Goal: Navigation & Orientation: Find specific page/section

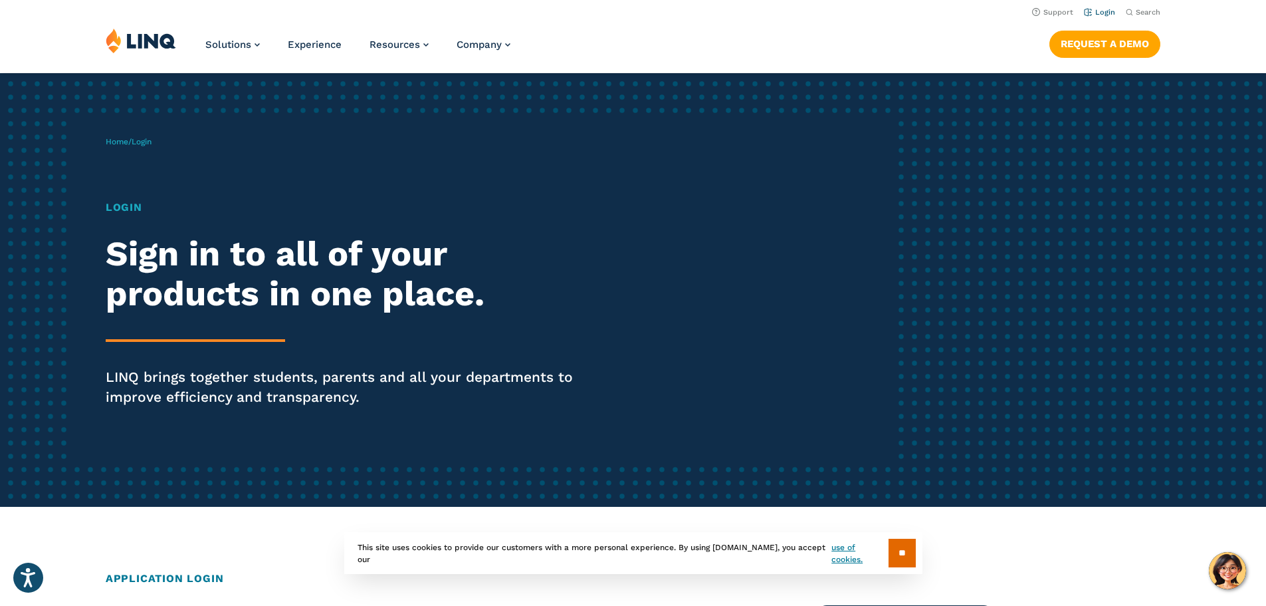
click at [1104, 13] on link "Login" at bounding box center [1099, 12] width 31 height 9
click at [1101, 13] on link "Login" at bounding box center [1099, 12] width 31 height 9
click at [905, 554] on input "**" at bounding box center [902, 552] width 27 height 29
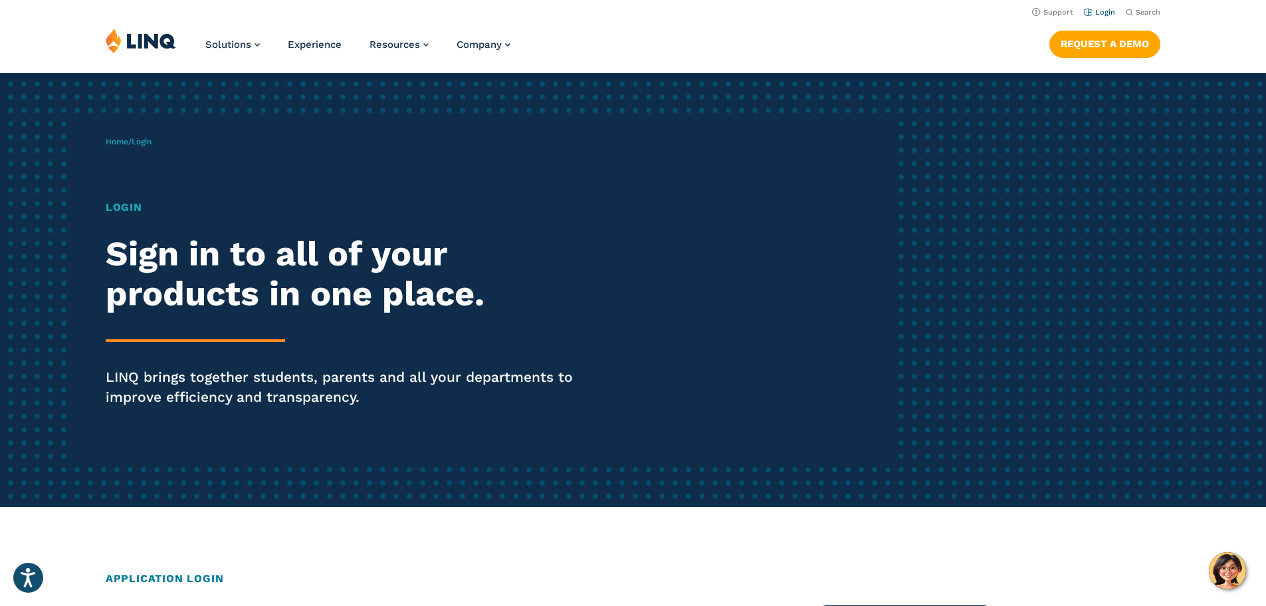
click at [1100, 13] on link "Login" at bounding box center [1099, 12] width 31 height 9
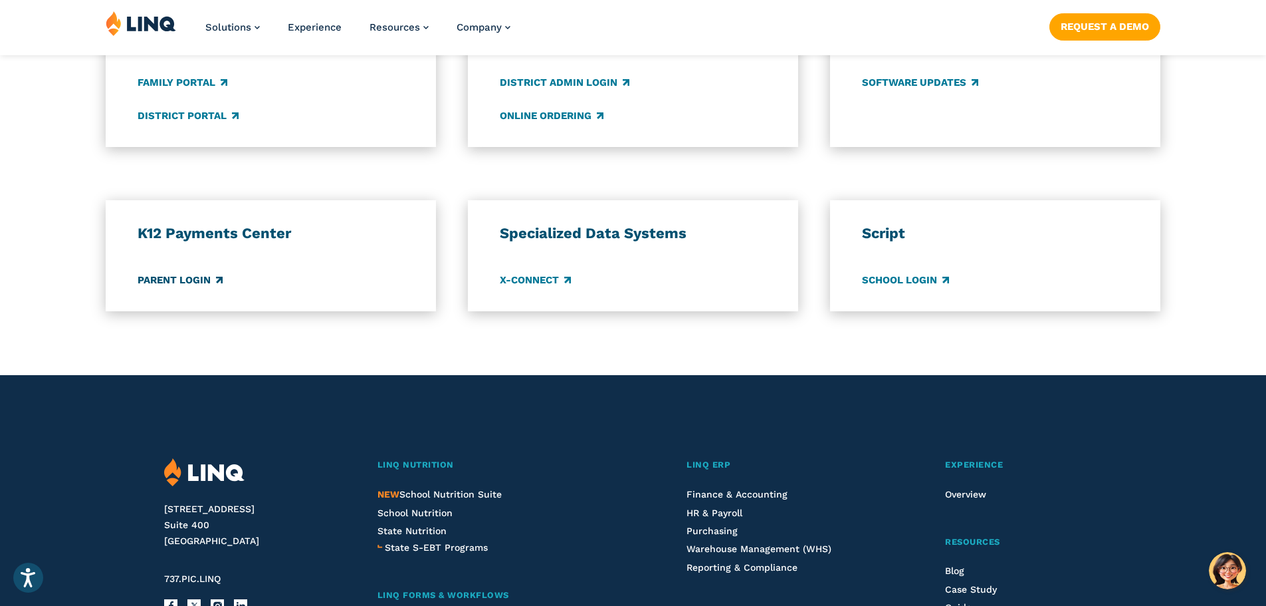
scroll to position [1064, 0]
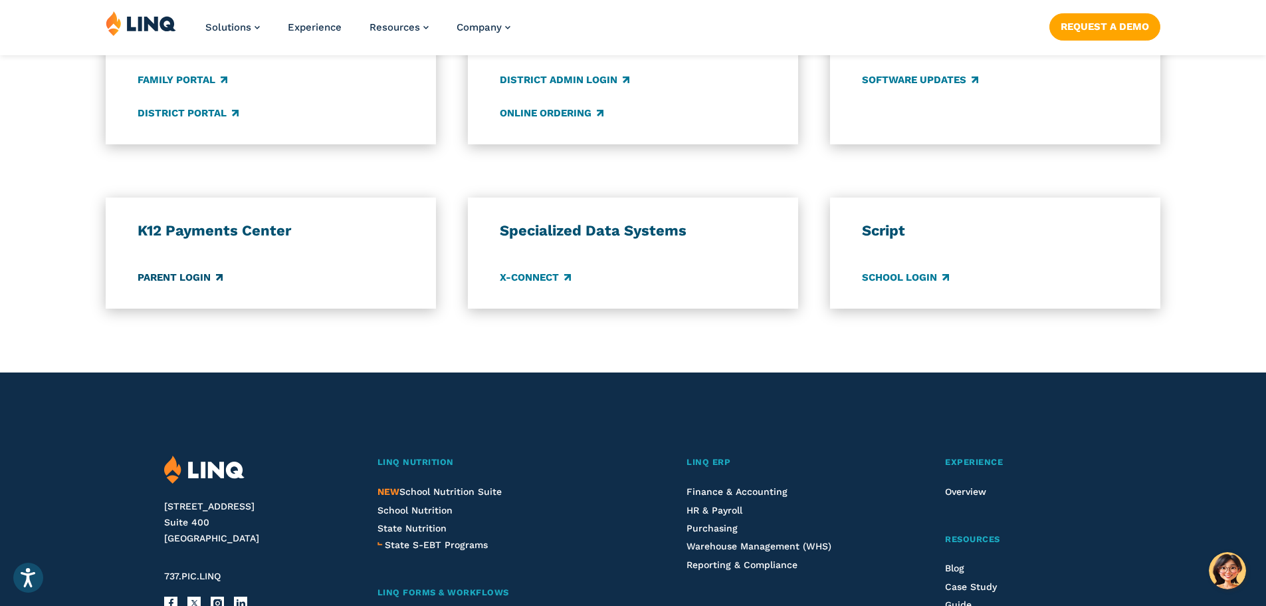
click at [171, 276] on link "Parent Login" at bounding box center [180, 277] width 85 height 15
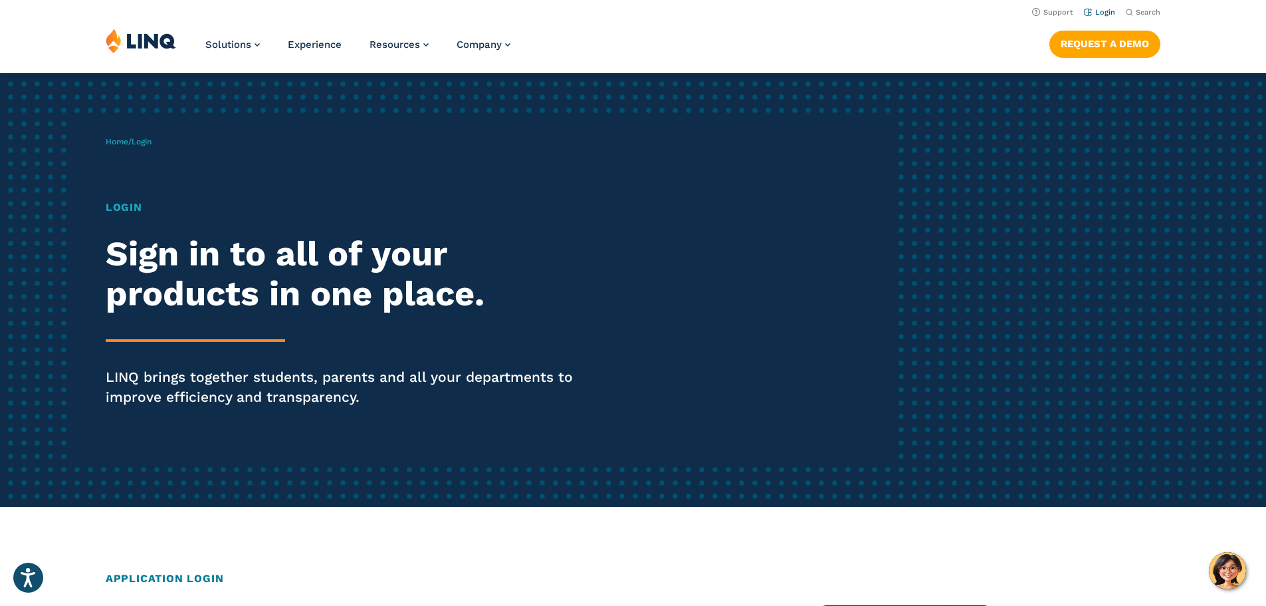
click at [1094, 13] on link "Login" at bounding box center [1099, 12] width 31 height 9
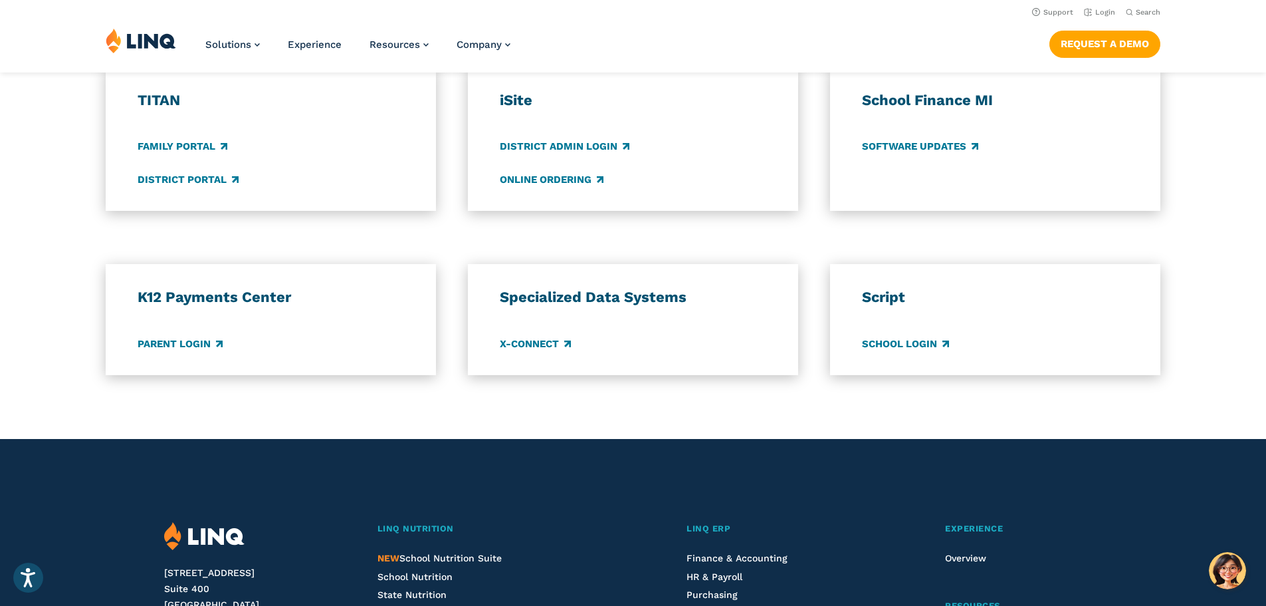
scroll to position [665, 0]
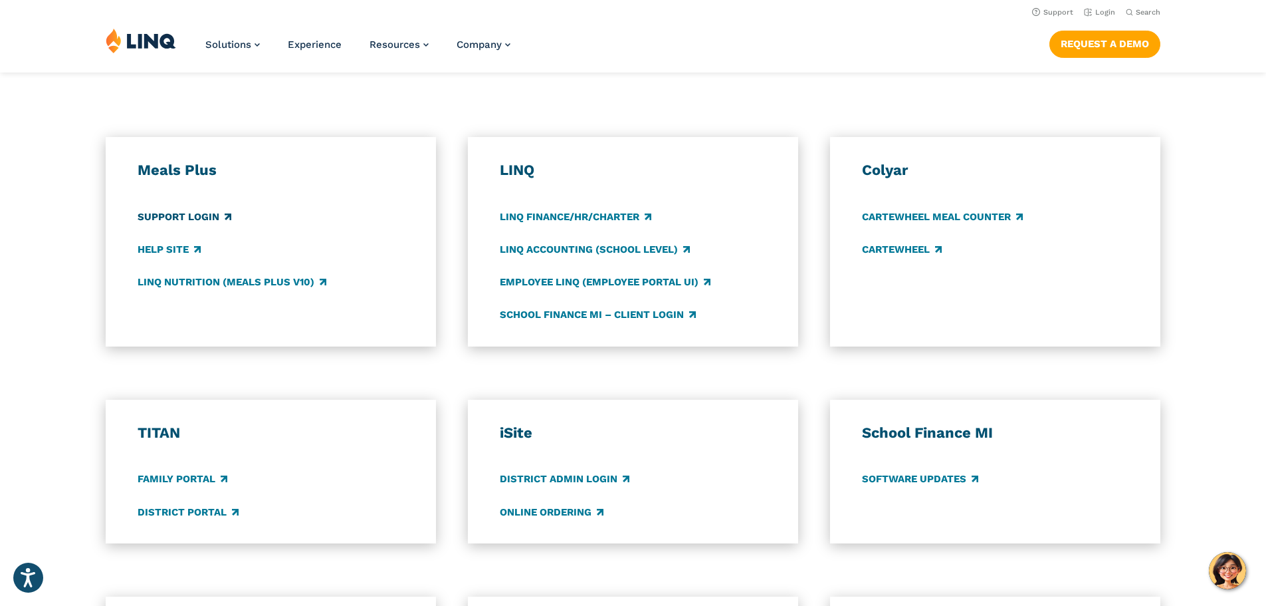
click at [168, 215] on link "Support Login" at bounding box center [185, 216] width 94 height 15
